Goal: Transaction & Acquisition: Purchase product/service

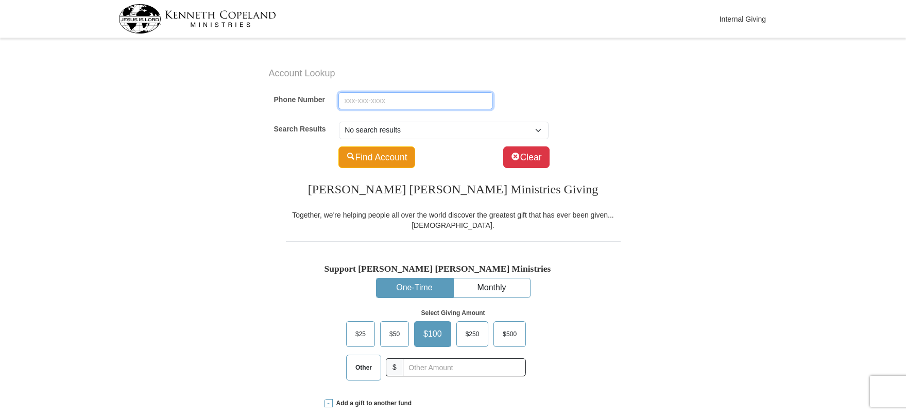
click at [359, 107] on input "Phone Number" at bounding box center [415, 101] width 155 height 18
paste input "9799975950"
type input "9799975950"
click at [367, 158] on button "Find Account" at bounding box center [376, 157] width 77 height 22
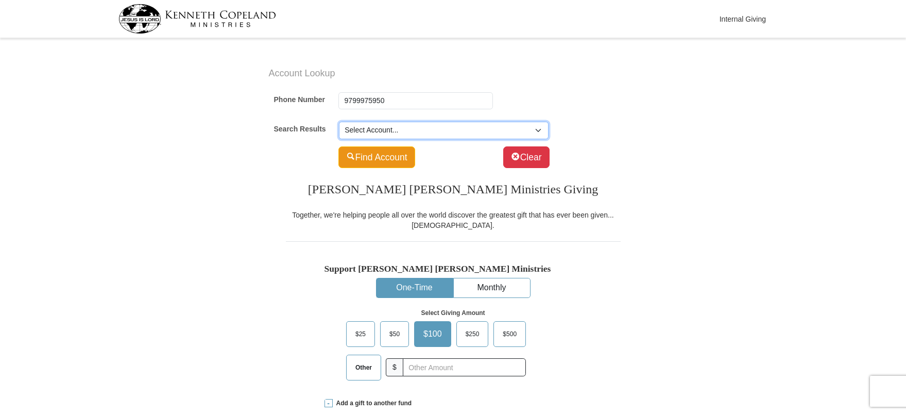
click at [389, 135] on select "Select Account... Velma Strambler (SP) -- 114 Jamestown Ave Myron Strambler (SP…" at bounding box center [444, 131] width 210 height 18
select select "300181305"
click at [339, 122] on select "Select Account... Velma Strambler (SP) -- 114 Jamestown Ave Myron Strambler (SP…" at bounding box center [444, 131] width 210 height 18
type input "Myron"
type input "Strambler"
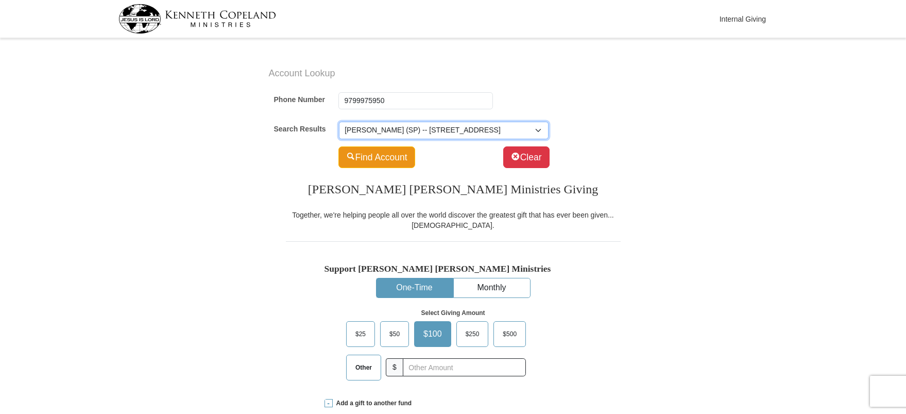
select select "US"
type input "114 Jamestown Ave"
type input "Clute"
select select "TX"
type input "77531-4756"
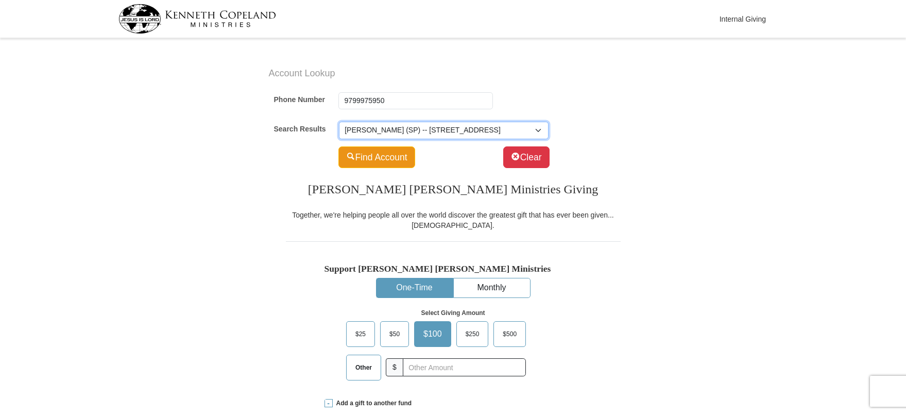
type input "979-997-5949"
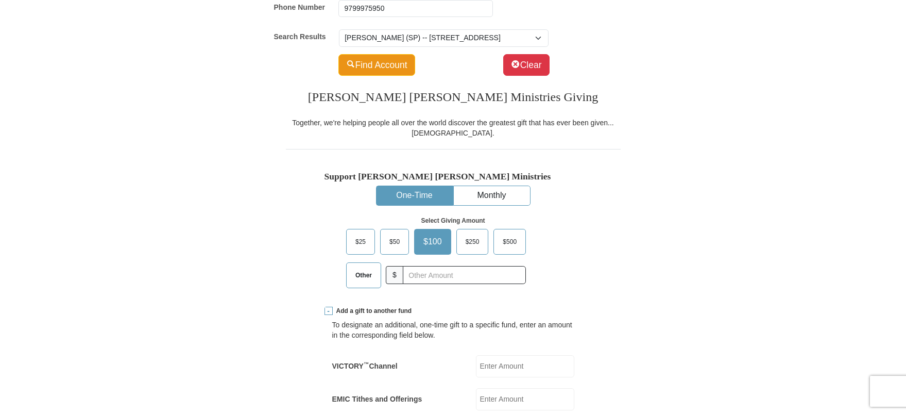
scroll to position [103, 0]
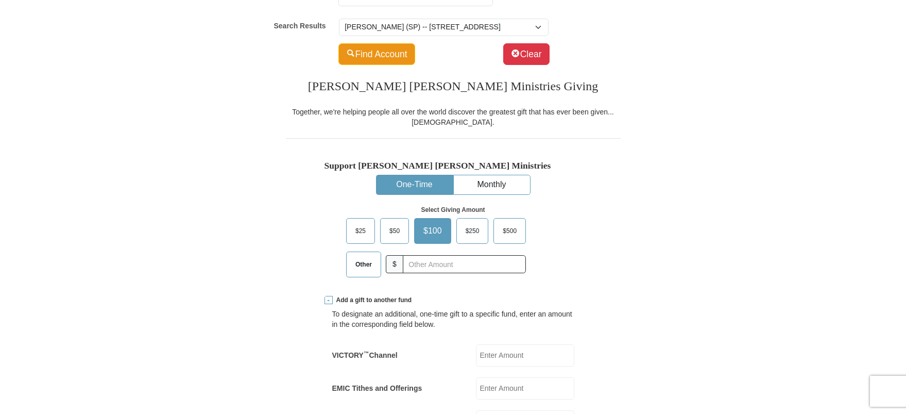
drag, startPoint x: 261, startPoint y: 241, endPoint x: 511, endPoint y: 268, distance: 251.8
click at [599, 209] on div "Support Kenneth Copeland Ministries One-Time Monthly Select Giving Amount Amoun…" at bounding box center [453, 217] width 335 height 158
click at [426, 265] on input "text" at bounding box center [464, 264] width 114 height 18
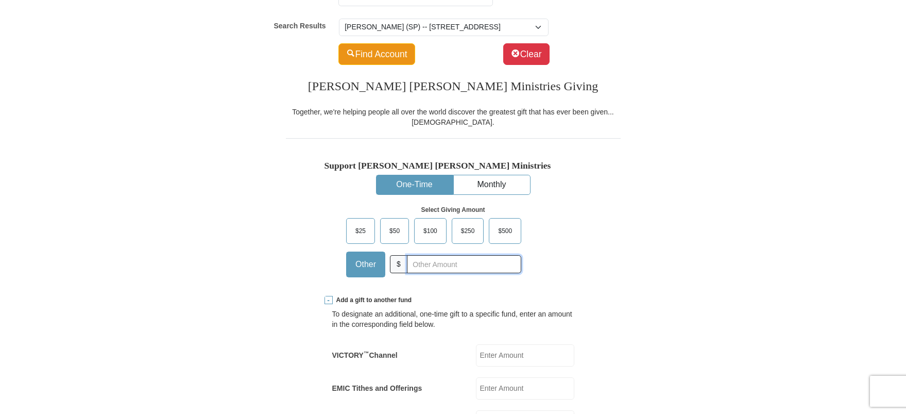
click at [435, 267] on input "text" at bounding box center [464, 264] width 114 height 18
drag, startPoint x: 261, startPoint y: 272, endPoint x: 296, endPoint y: 274, distance: 35.0
drag, startPoint x: 465, startPoint y: 260, endPoint x: 502, endPoint y: 257, distance: 37.3
click at [465, 260] on input "text" at bounding box center [464, 264] width 114 height 18
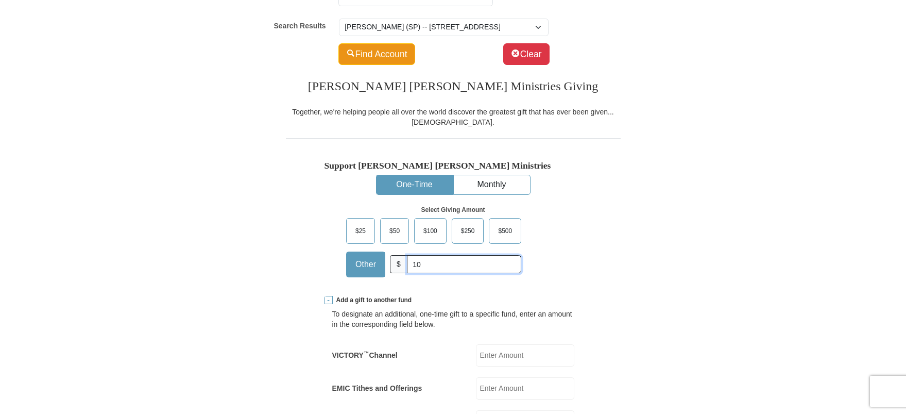
type input "10"
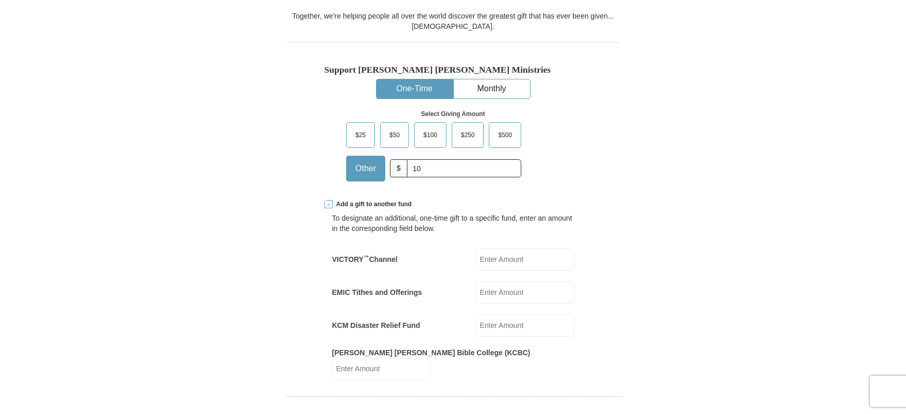
scroll to position [206, 0]
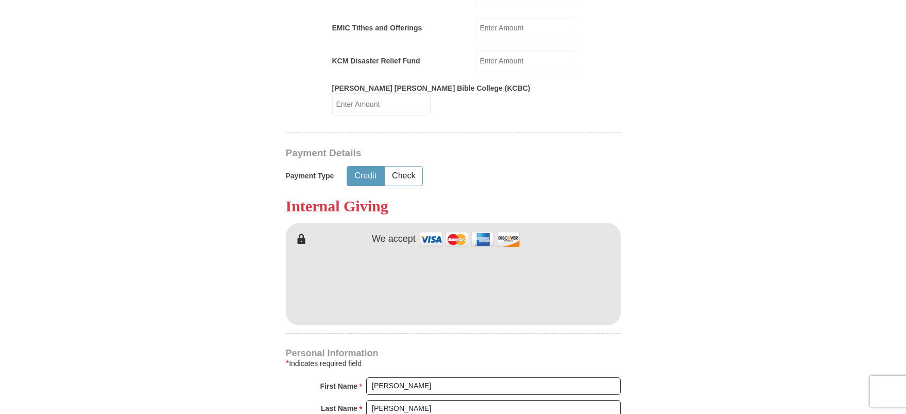
scroll to position [464, 0]
click at [364, 166] on button "Credit" at bounding box center [365, 175] width 37 height 19
click at [252, 276] on form "Account Lookup Phone Number 9799975950 Search Results Select Account... Velma S…" at bounding box center [453, 241] width 587 height 1326
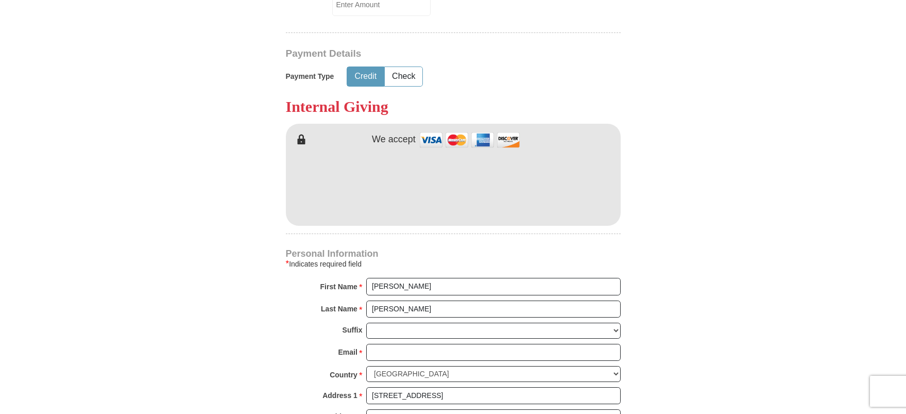
scroll to position [567, 0]
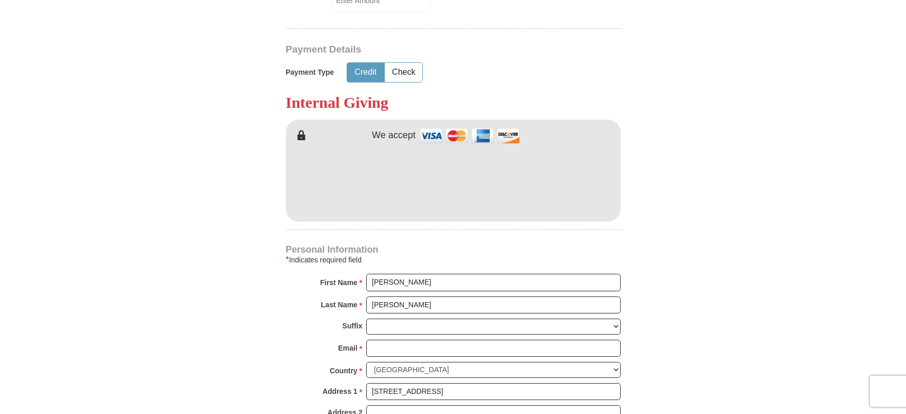
click at [245, 240] on form "Account Lookup Phone Number 9799975950 Search Results Select Account... Velma S…" at bounding box center [453, 138] width 587 height 1326
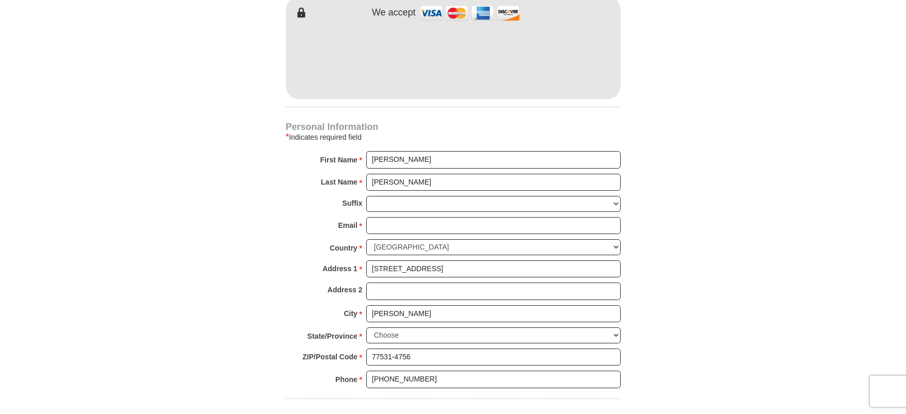
scroll to position [721, 0]
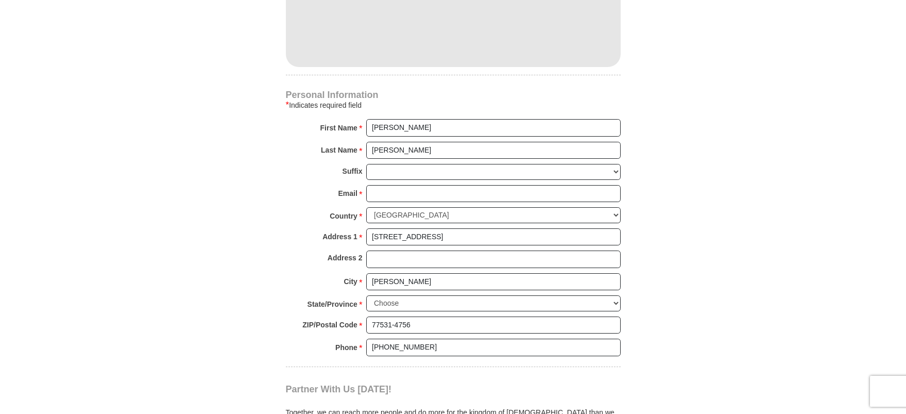
click at [405, 185] on input "Email *" at bounding box center [493, 194] width 254 height 18
click at [400, 185] on input "Email *" at bounding box center [493, 194] width 254 height 18
drag, startPoint x: 380, startPoint y: 179, endPoint x: 401, endPoint y: 189, distance: 23.7
click at [380, 185] on input "Email *" at bounding box center [493, 194] width 254 height 18
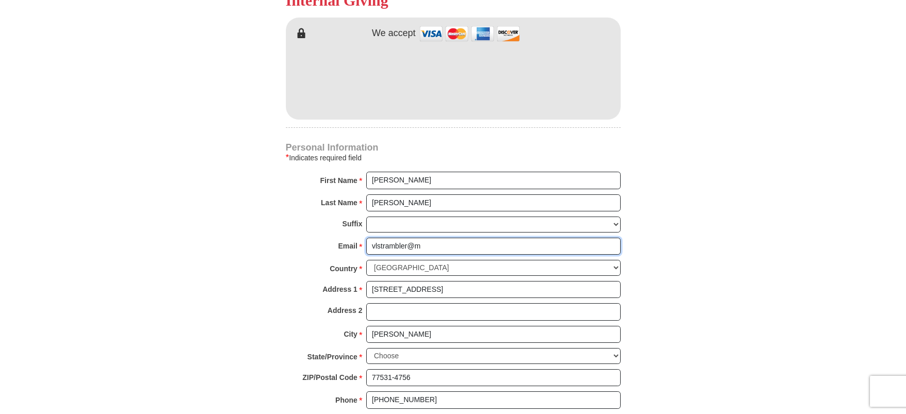
scroll to position [670, 0]
type input "vlstrambler@mail.com"
click at [167, 157] on form "Account Lookup Phone Number 9799975950 Search Results Select Account... Velma S…" at bounding box center [453, 35] width 587 height 1326
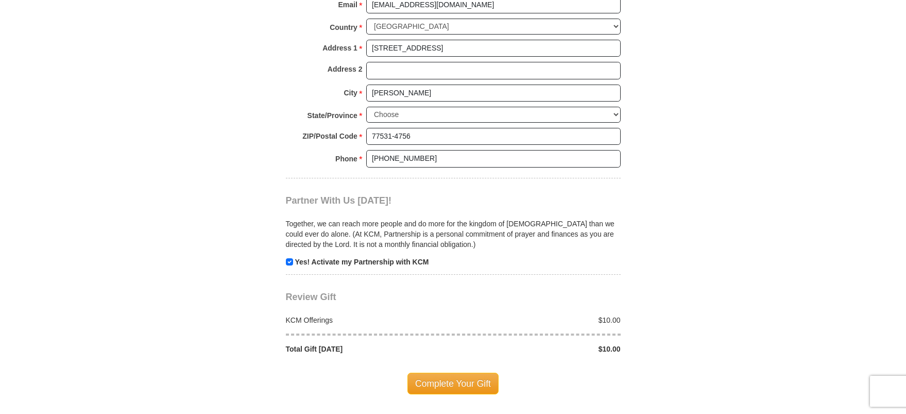
scroll to position [927, 0]
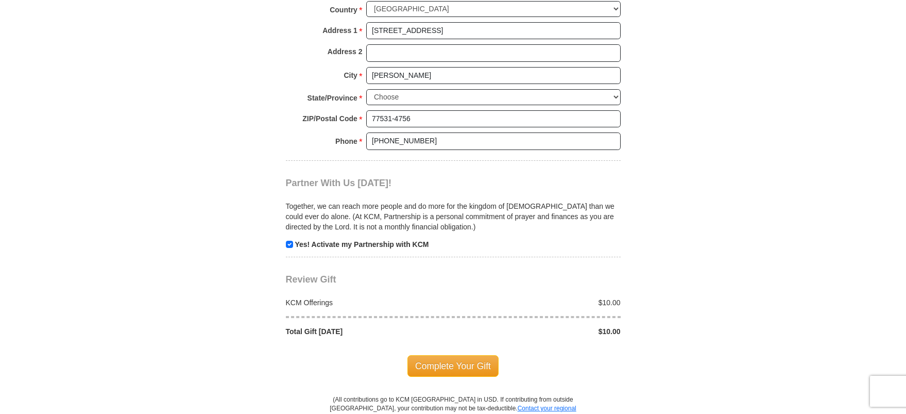
click at [291, 241] on input "checkbox" at bounding box center [289, 244] width 7 height 7
checkbox input "false"
click at [433, 358] on span "Complete Your Gift" at bounding box center [452, 366] width 91 height 22
